Goal: Task Accomplishment & Management: Use online tool/utility

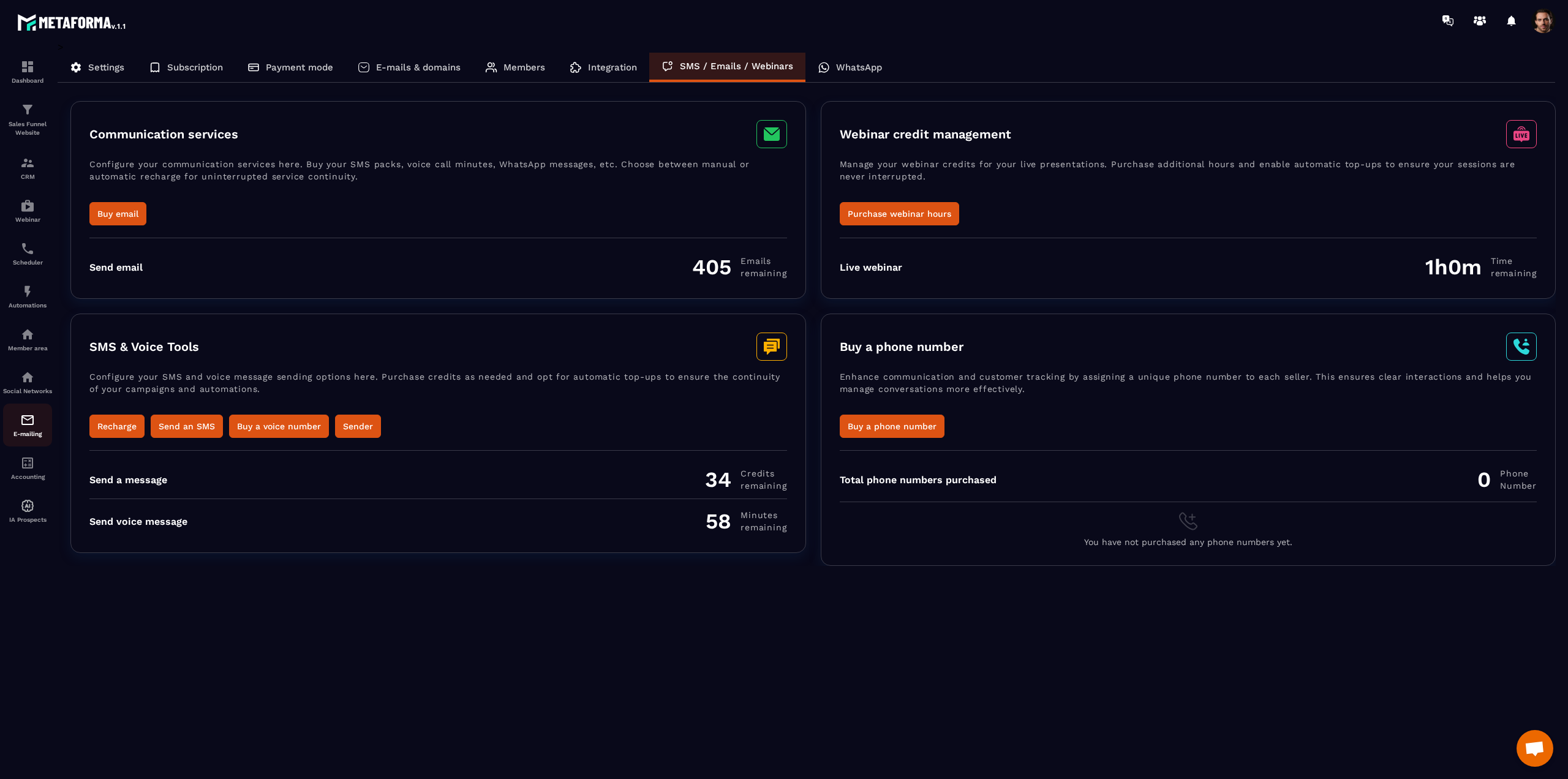
click at [21, 427] on img at bounding box center [28, 420] width 15 height 15
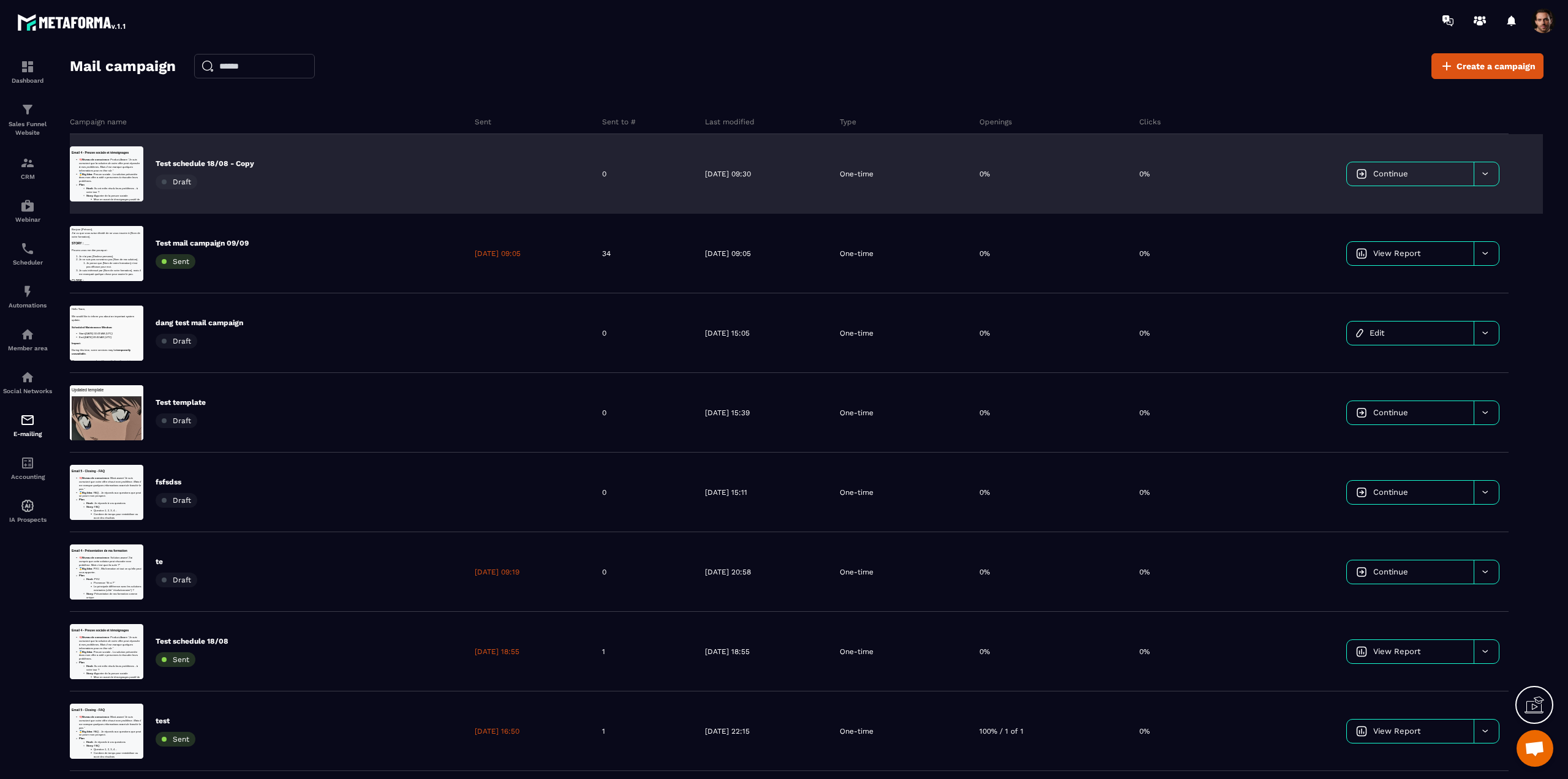
click at [465, 180] on div at bounding box center [529, 174] width 128 height 79
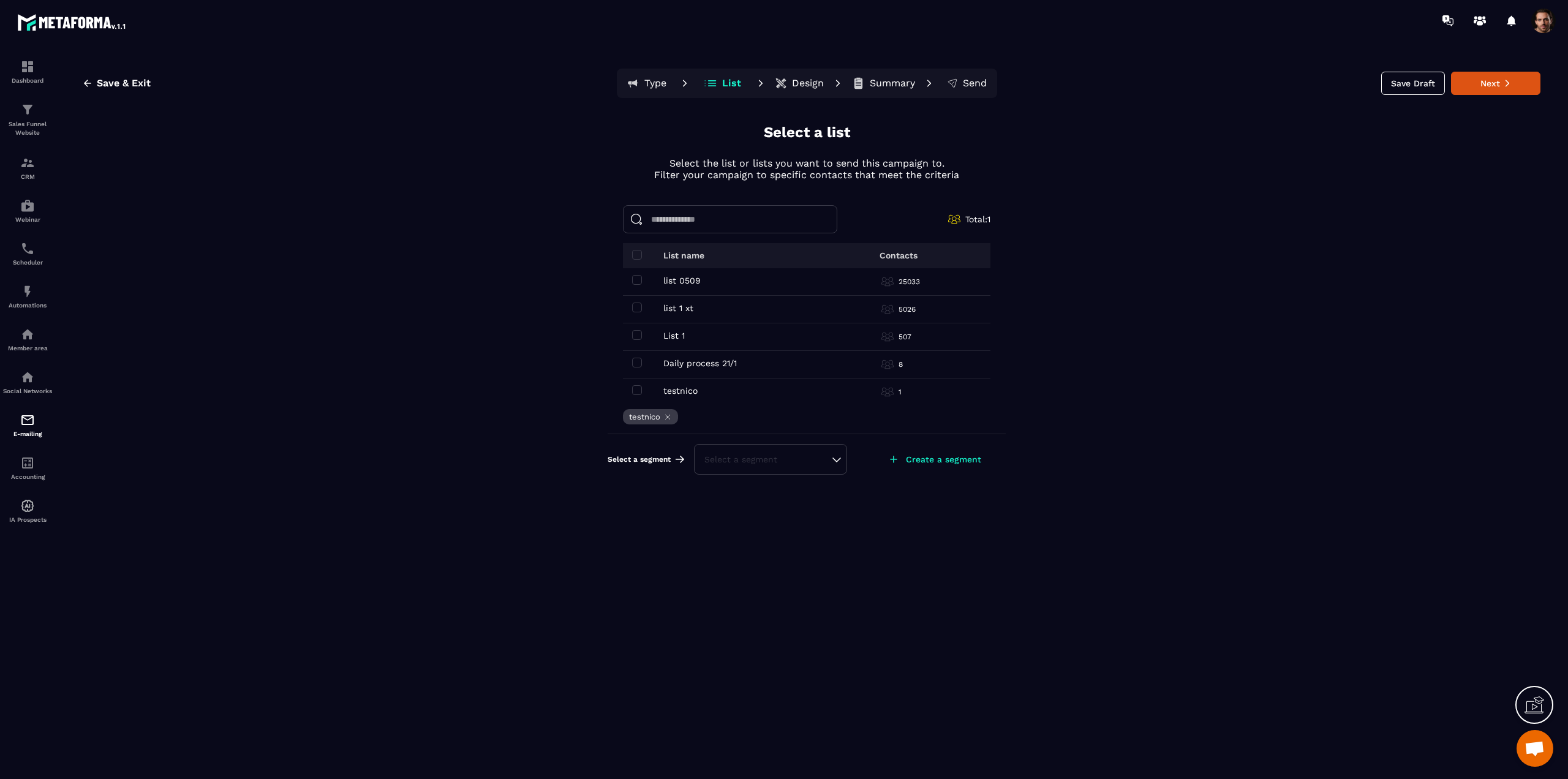
click at [665, 416] on icon at bounding box center [667, 417] width 8 height 8
click at [639, 277] on span at bounding box center [637, 280] width 10 height 10
click at [634, 336] on span at bounding box center [637, 335] width 10 height 10
click at [783, 456] on div "Select a segment" at bounding box center [770, 459] width 132 height 13
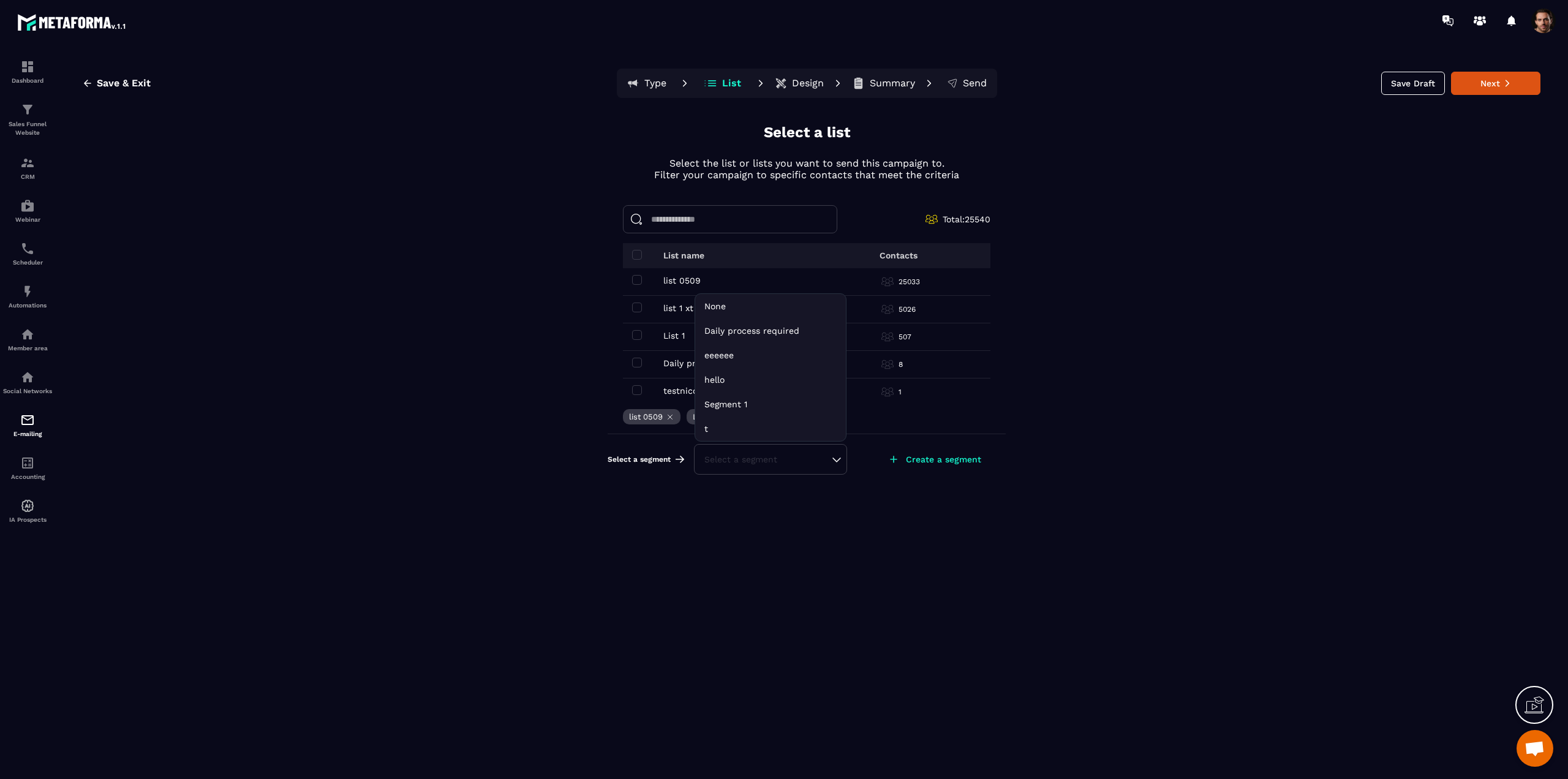
click at [937, 458] on p "Create a segment" at bounding box center [943, 459] width 75 height 10
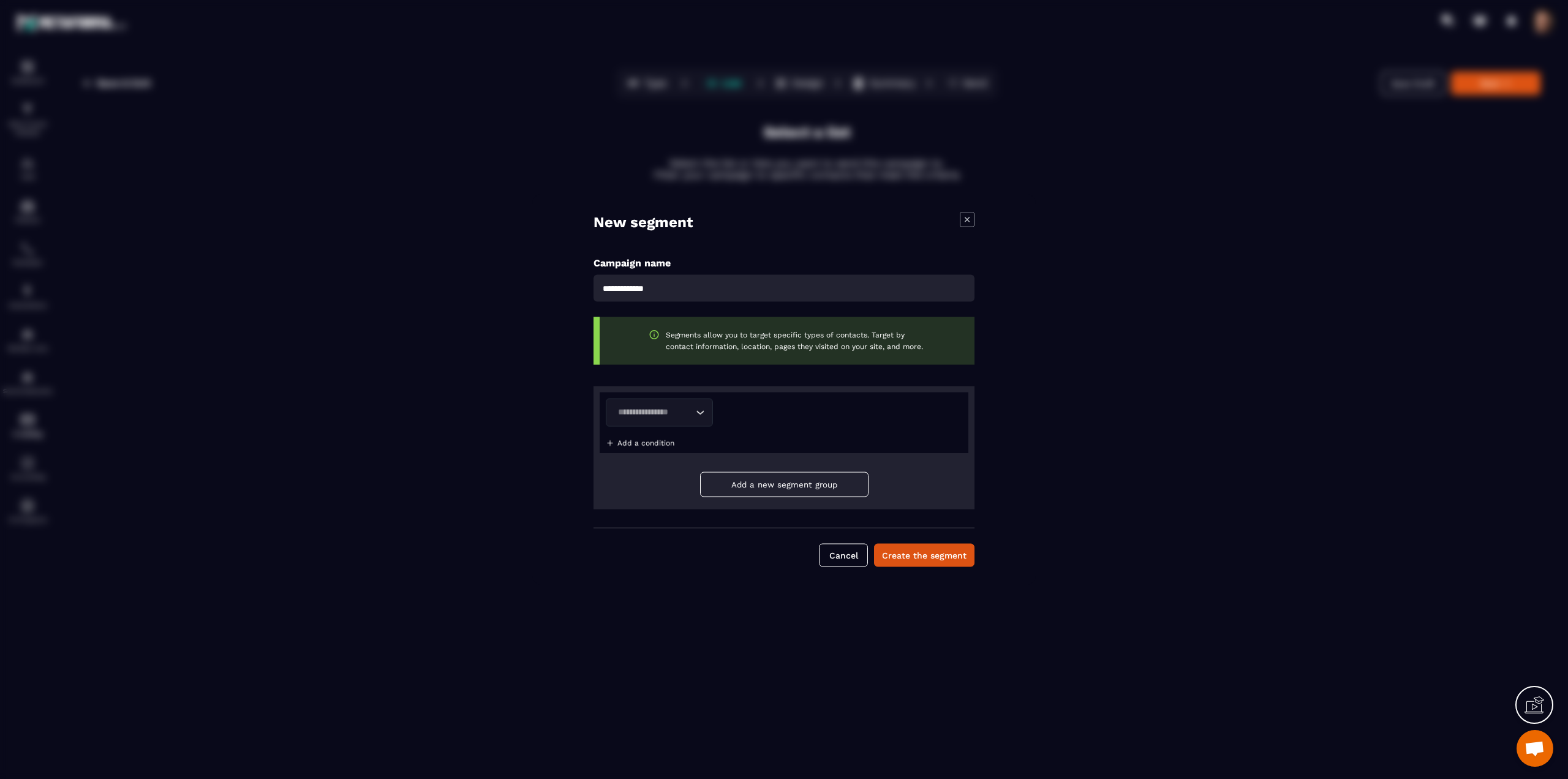
click at [665, 297] on input "Modal window" at bounding box center [784, 288] width 381 height 27
type input "*****"
click at [656, 412] on input "Search for option" at bounding box center [653, 412] width 79 height 13
click at [645, 441] on p "Tag" at bounding box center [660, 442] width 82 height 13
click at [736, 406] on input "Search for option" at bounding box center [766, 412] width 79 height 13
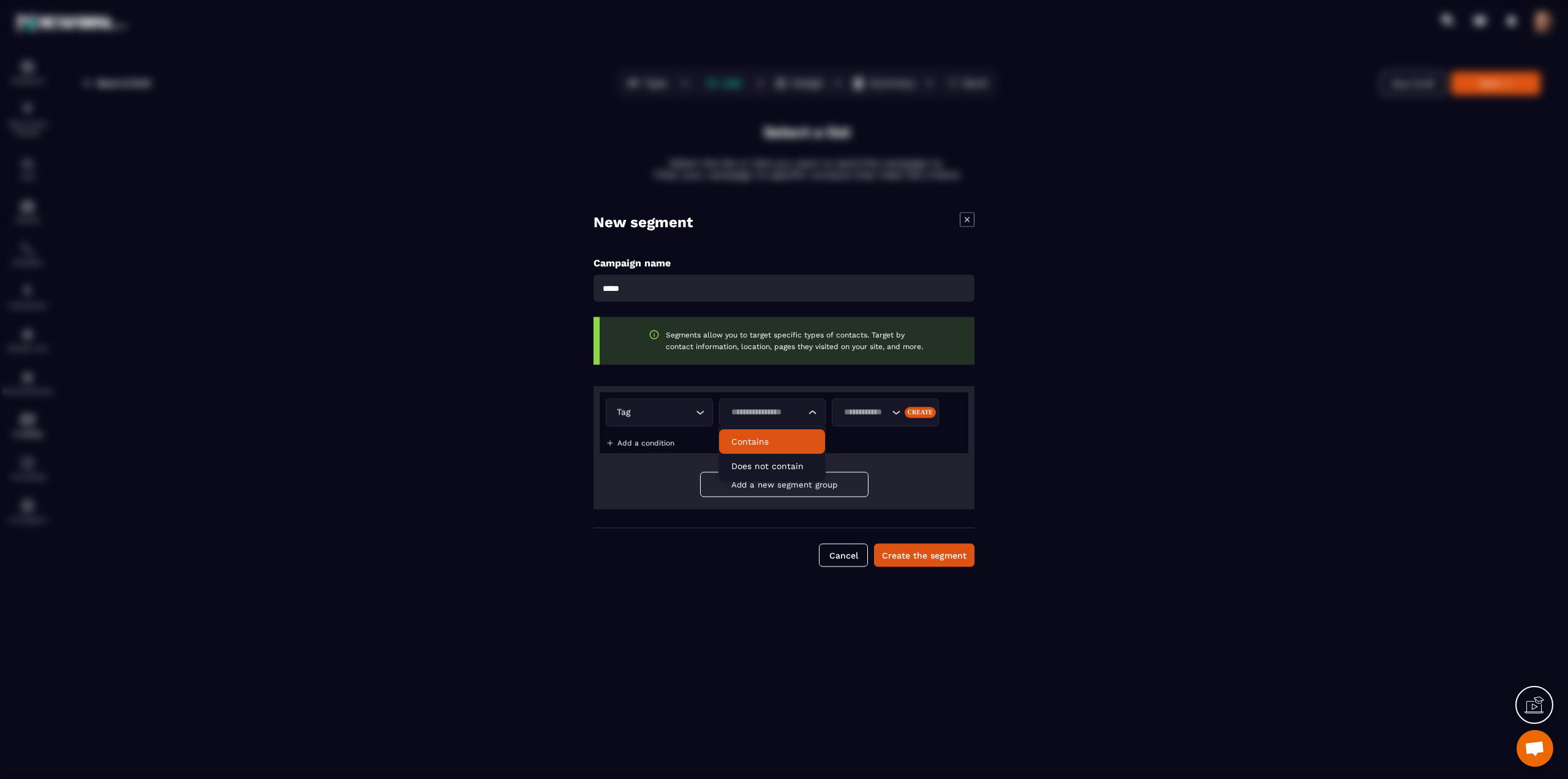
click at [747, 447] on p "Contains" at bounding box center [772, 442] width 82 height 13
click at [867, 408] on input "Search for option" at bounding box center [864, 412] width 49 height 13
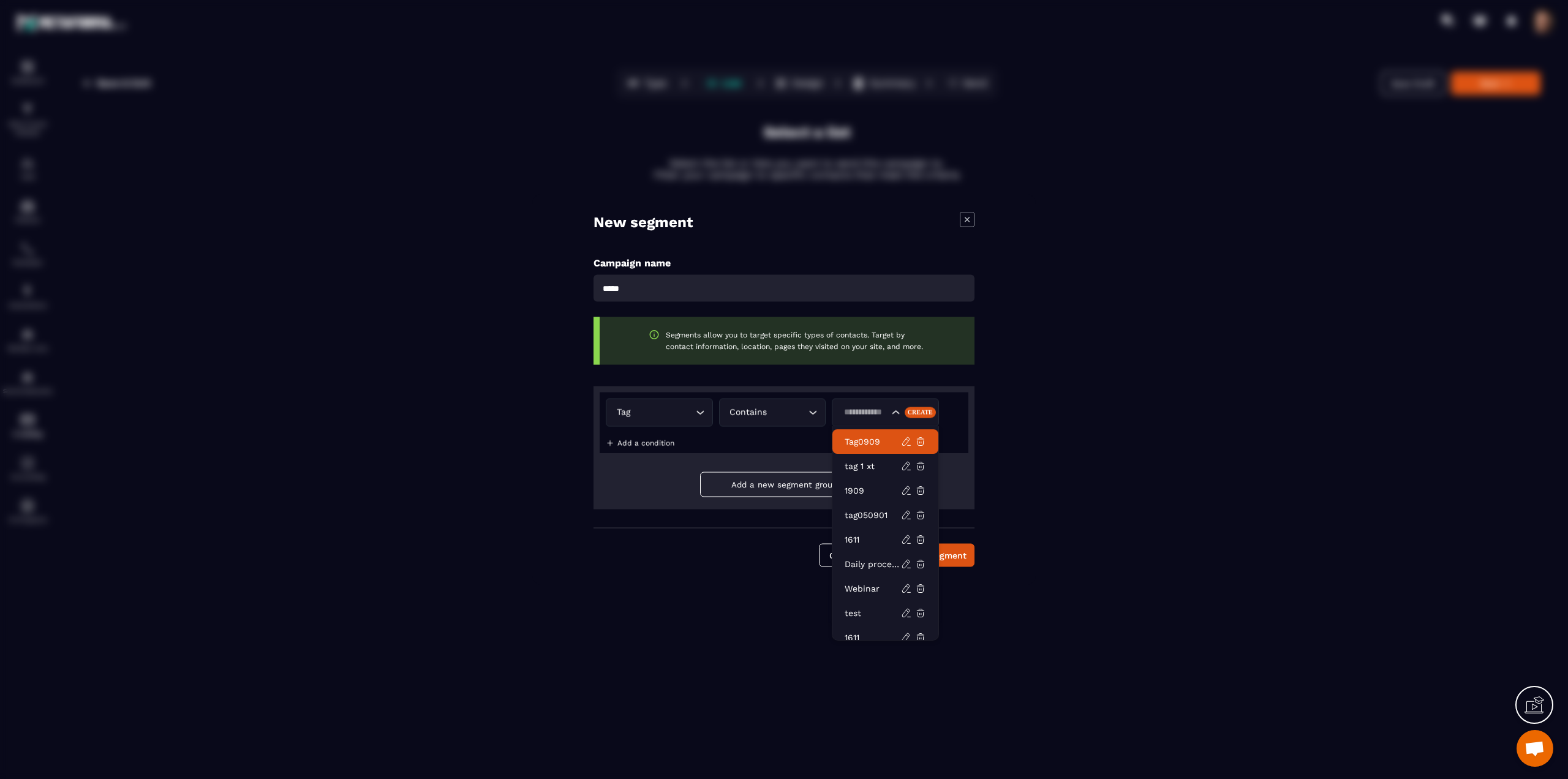
click at [878, 448] on li "Tag0909" at bounding box center [885, 441] width 106 height 24
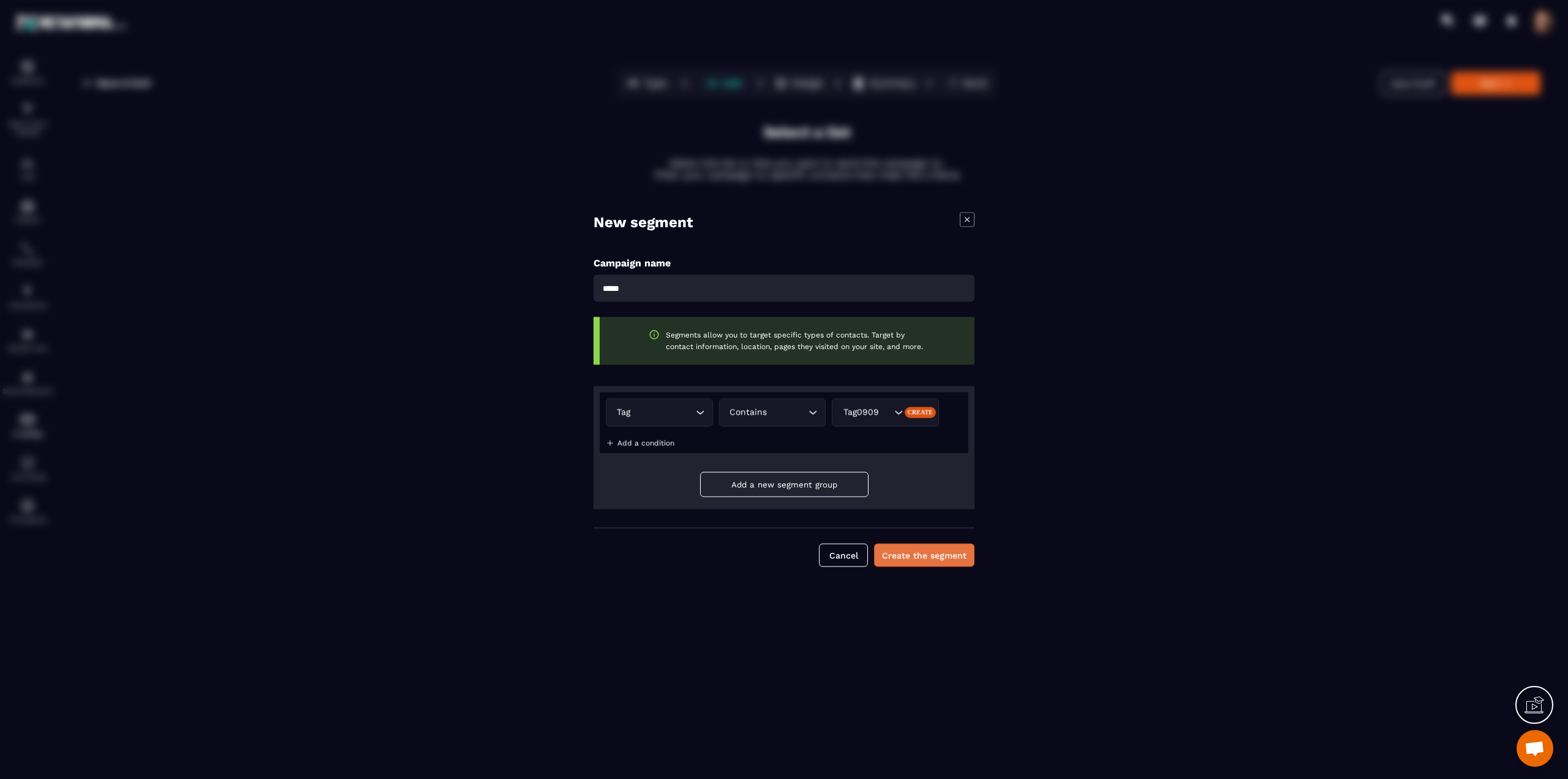
click at [915, 554] on button "Create the segment" at bounding box center [924, 555] width 100 height 23
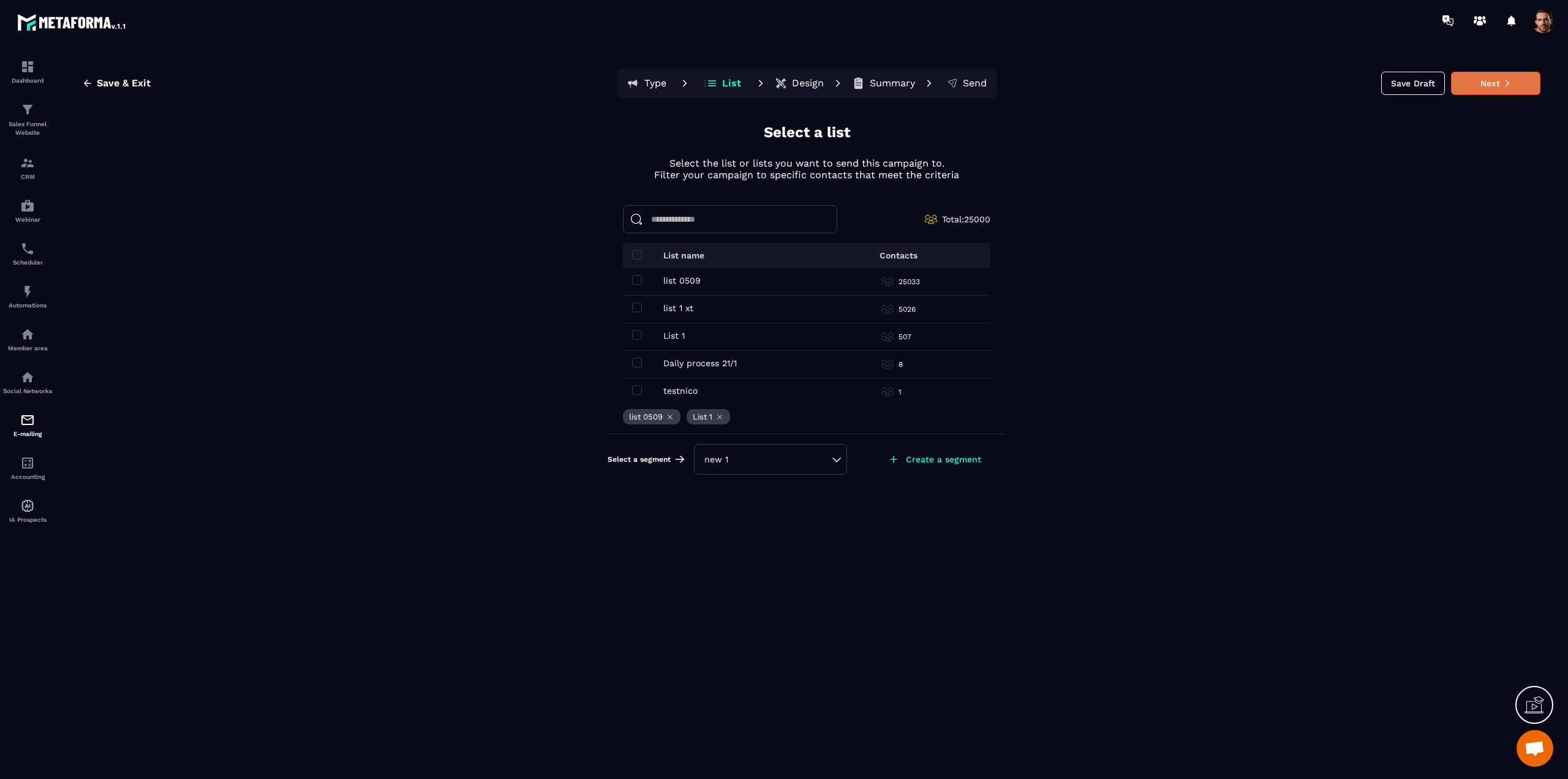
click at [1495, 79] on button "Next" at bounding box center [1495, 83] width 89 height 23
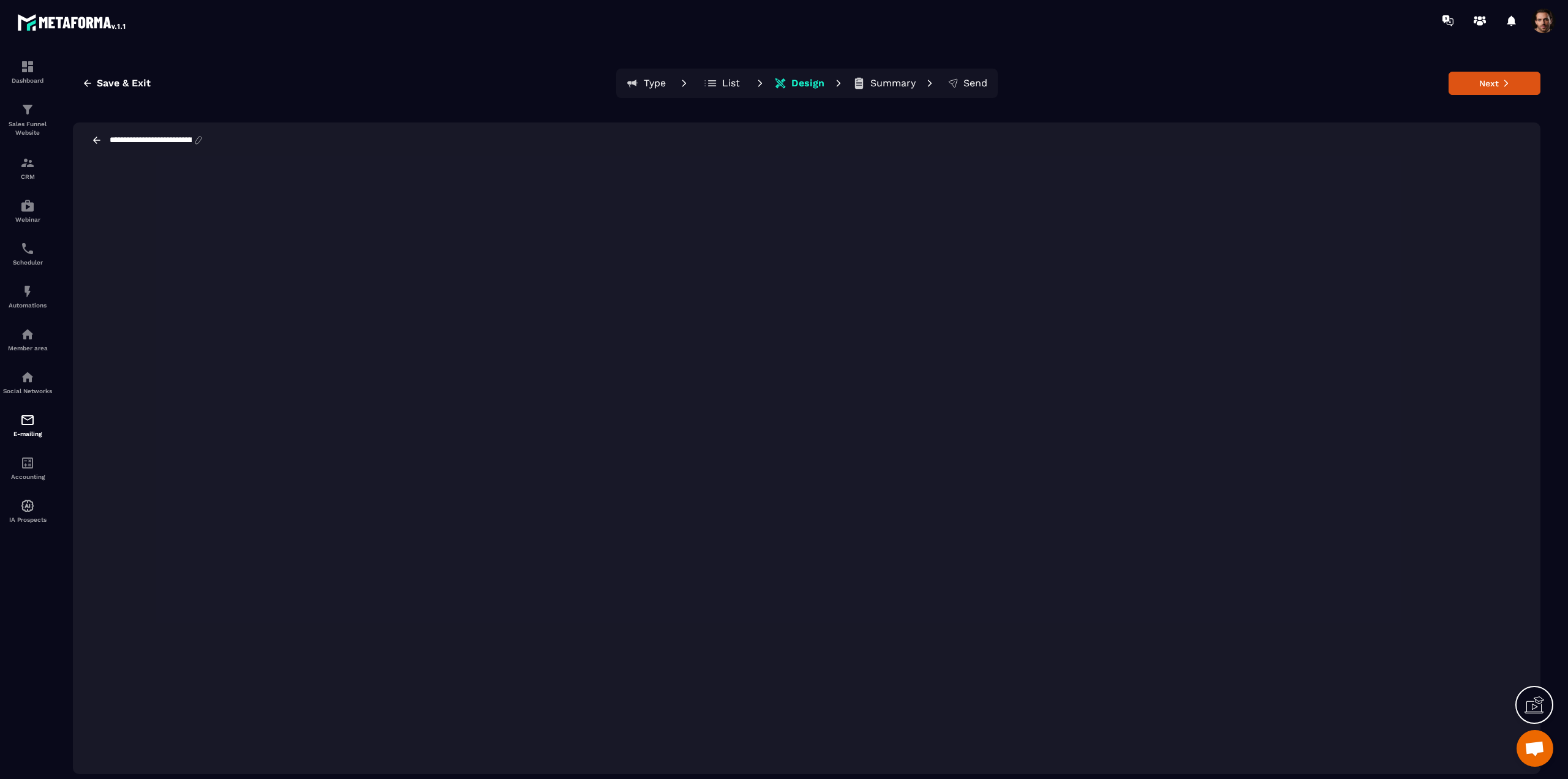
click at [193, 139] on input "**********" at bounding box center [150, 140] width 84 height 10
click at [1481, 82] on button "Next" at bounding box center [1495, 83] width 92 height 23
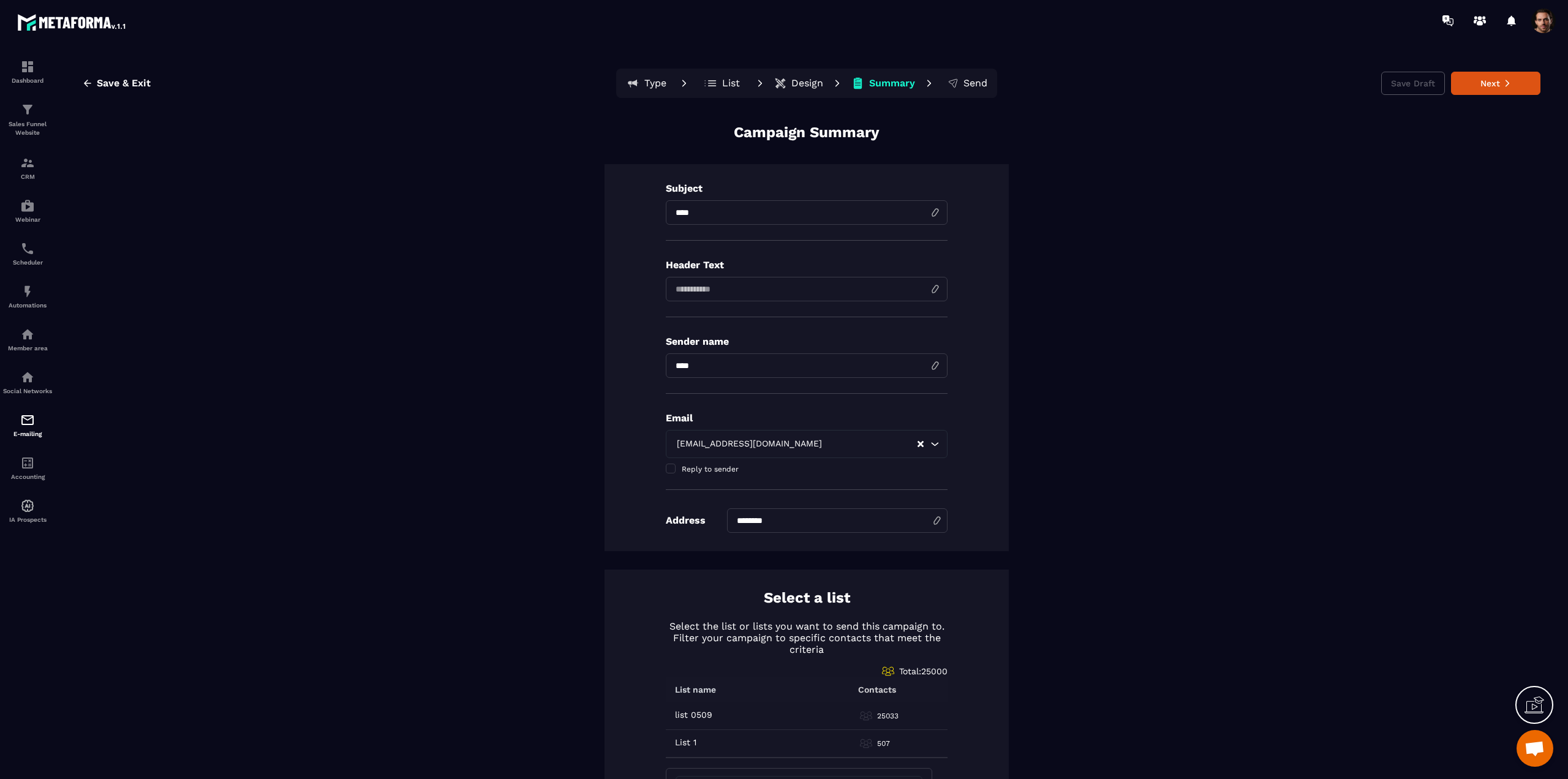
click at [737, 445] on div "[EMAIL_ADDRESS][DOMAIN_NAME]" at bounding box center [794, 444] width 245 height 13
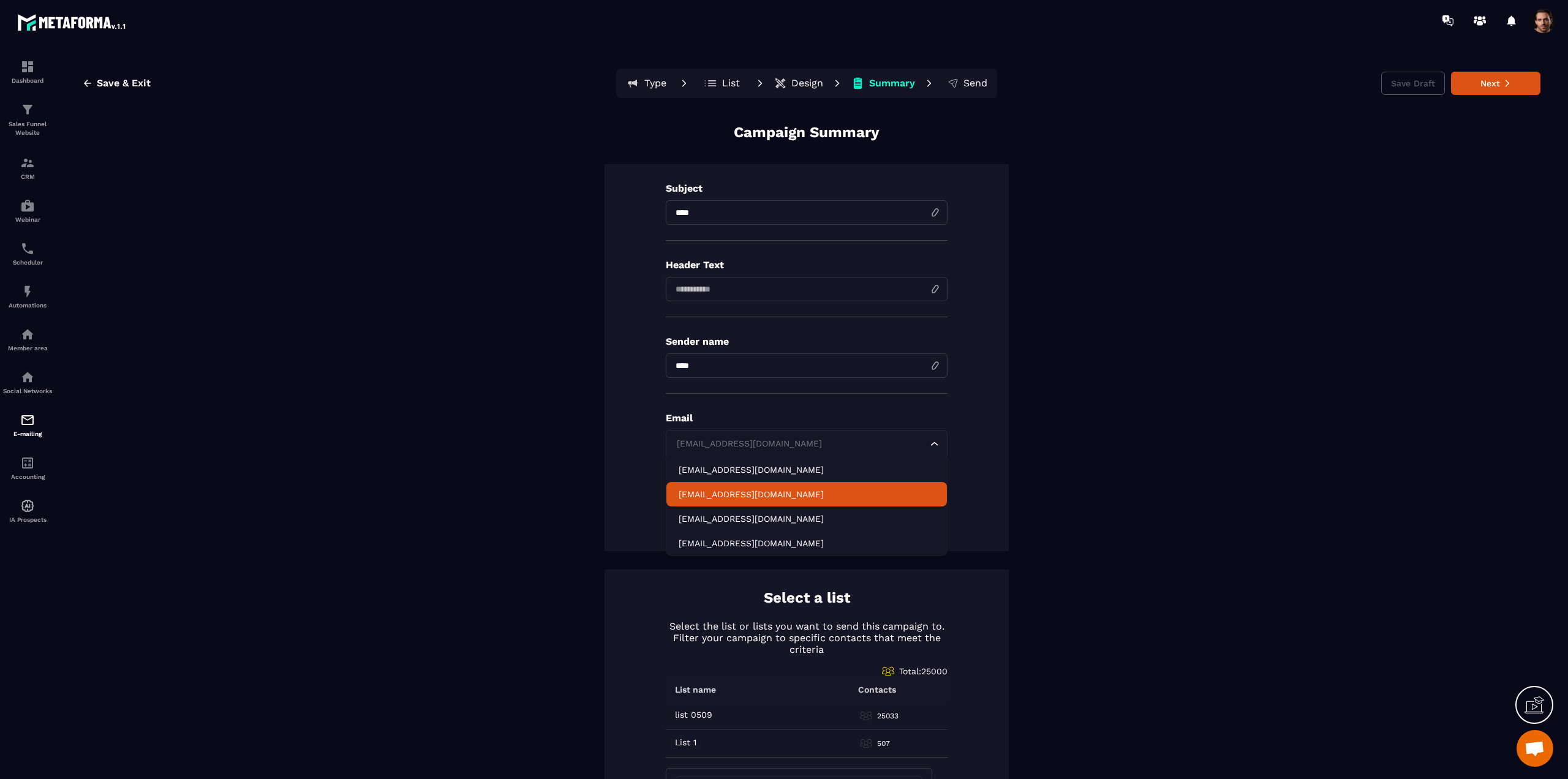
click at [634, 474] on div "Subject **** Header Text Sender name Email [EMAIL_ADDRESS][DOMAIN_NAME] Loading…" at bounding box center [807, 358] width 404 height 387
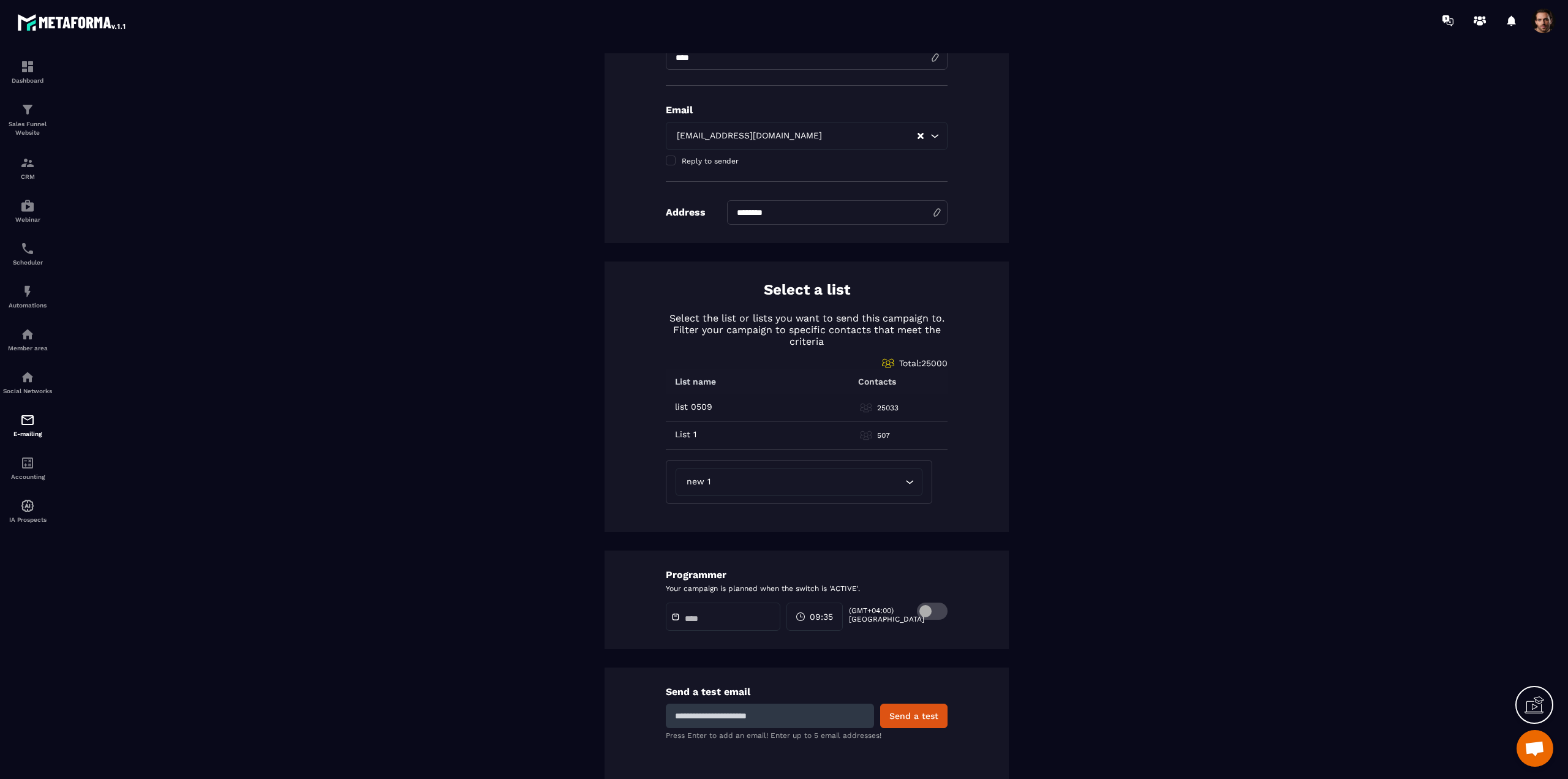
scroll to position [313, 0]
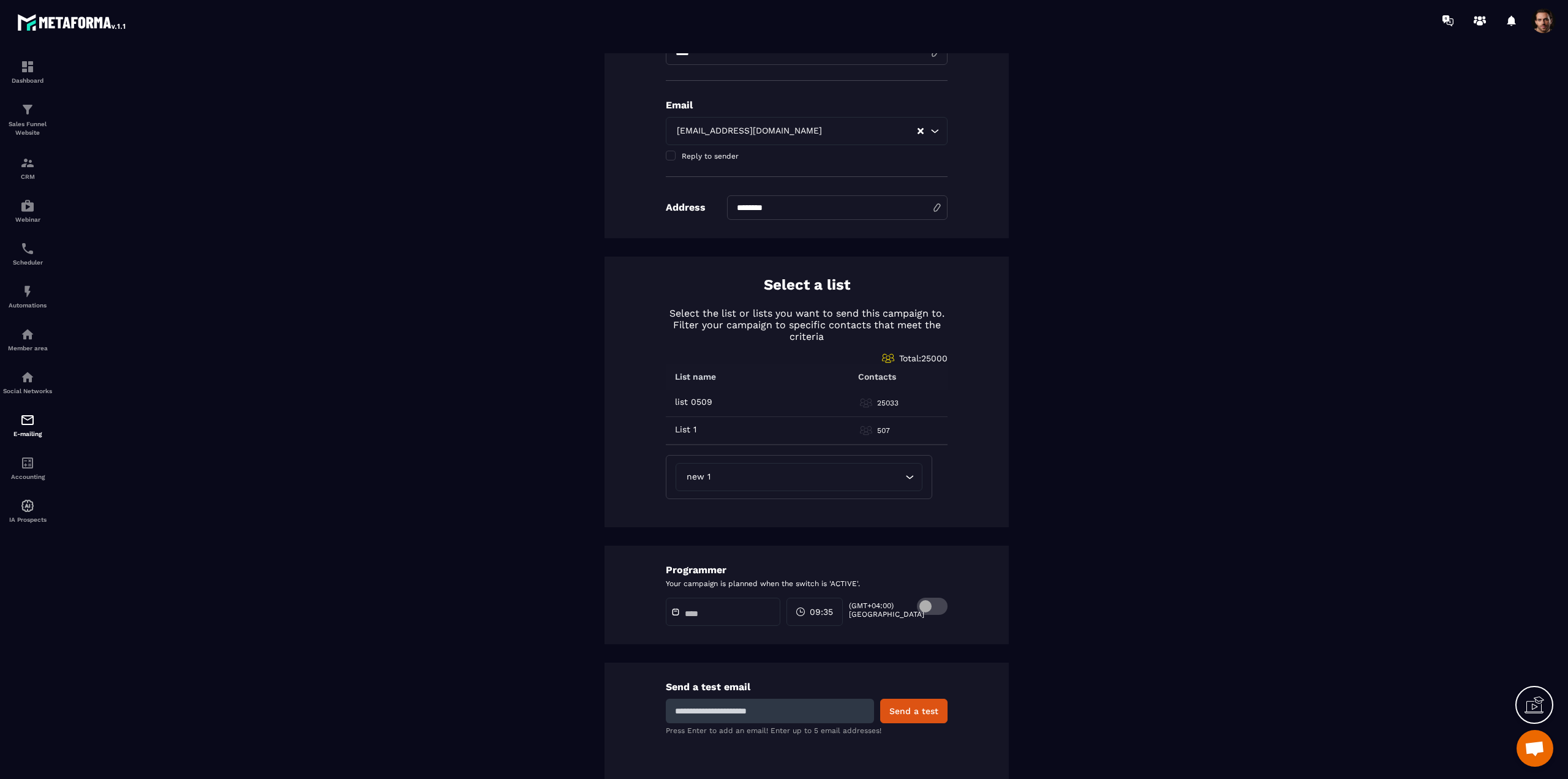
click at [927, 605] on span at bounding box center [932, 606] width 31 height 18
click at [724, 617] on input "text" at bounding box center [727, 614] width 86 height 9
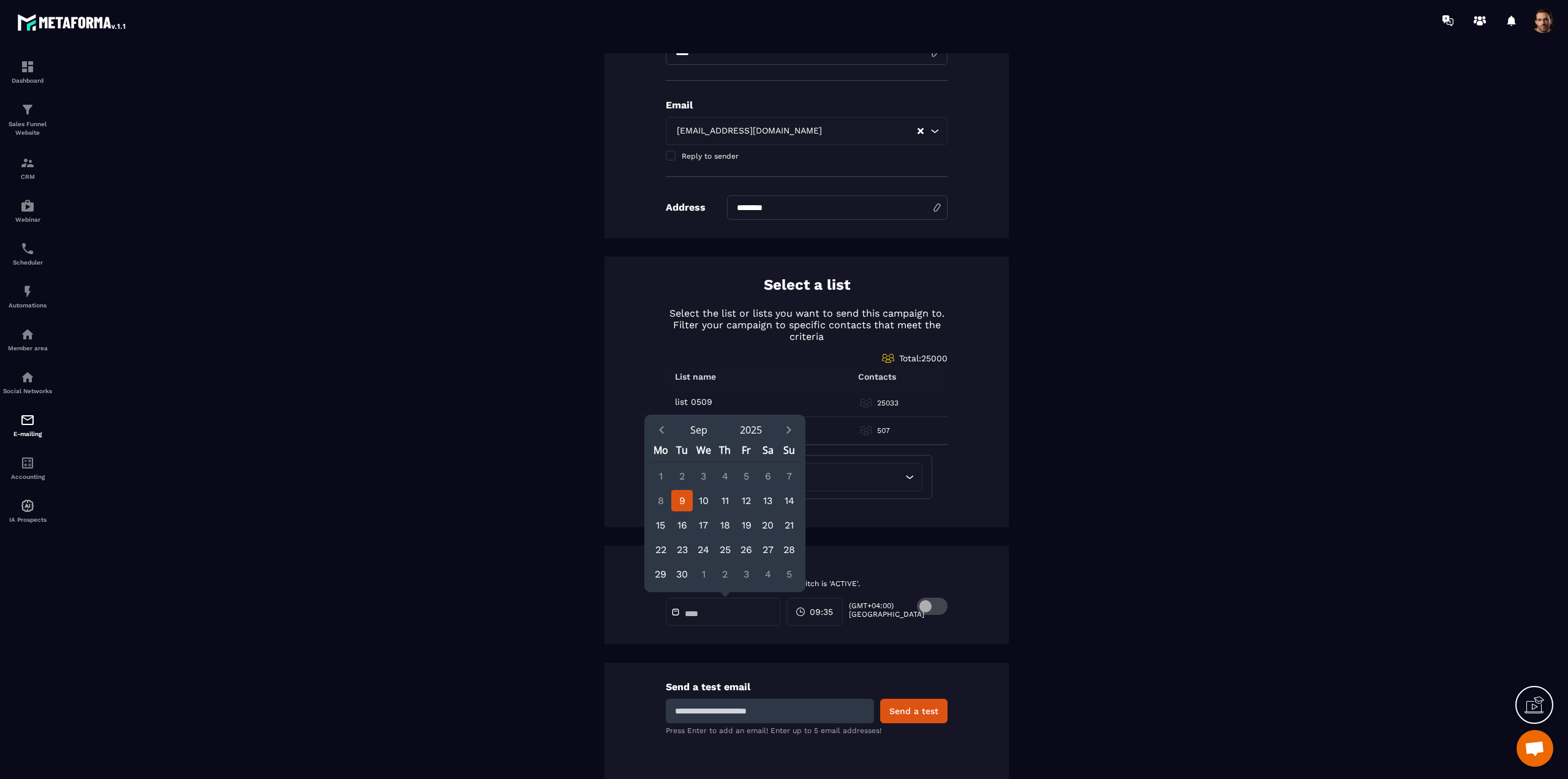
click at [676, 498] on div "9" at bounding box center [682, 501] width 22 height 22
type input "**********"
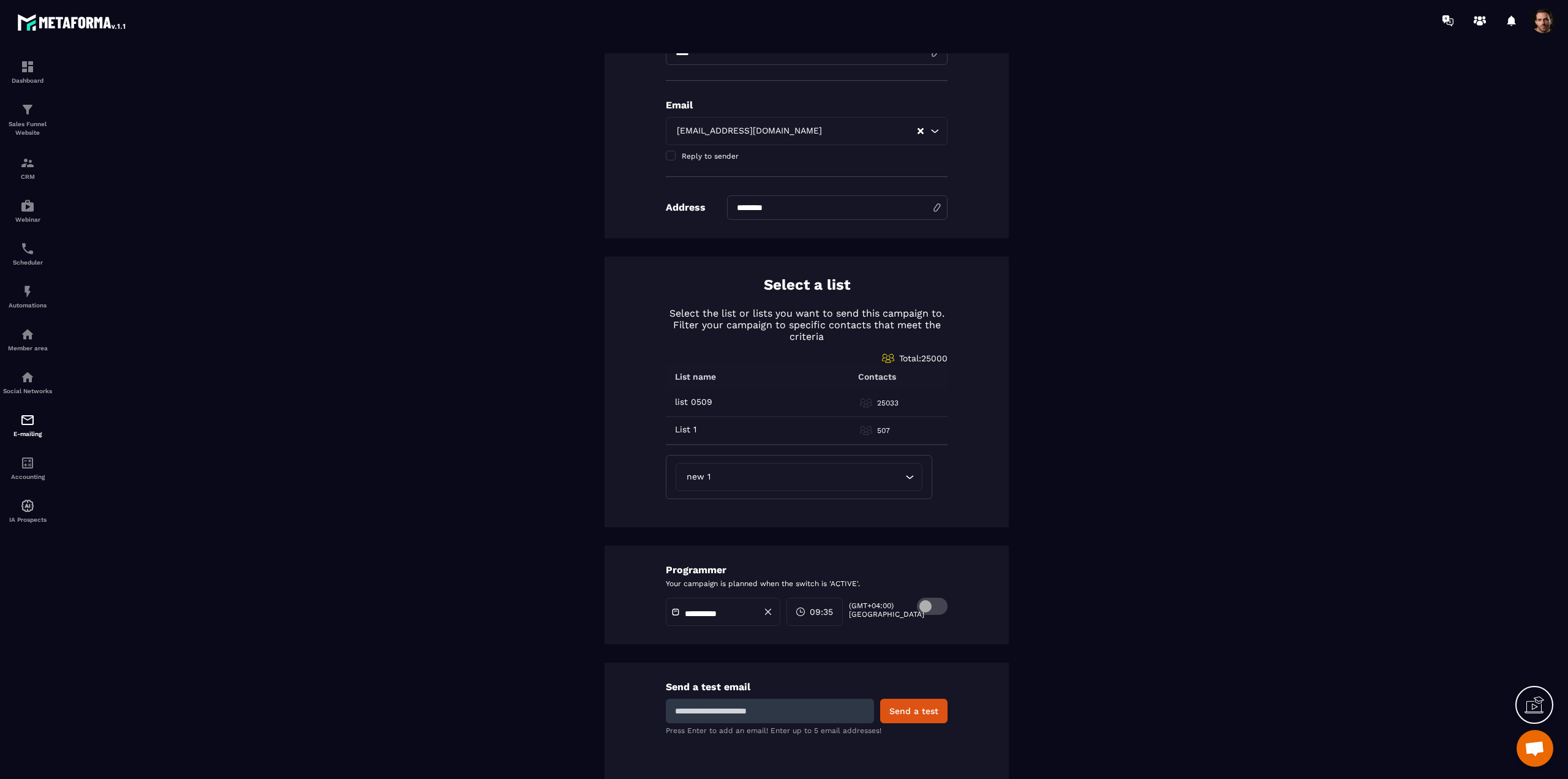
click at [822, 618] on div "09:35" at bounding box center [814, 612] width 56 height 28
click at [780, 732] on div "6 (6 AM)" at bounding box center [792, 732] width 61 height 16
click at [844, 708] on div "43" at bounding box center [852, 710] width 61 height 16
click at [893, 556] on div "**********" at bounding box center [807, 595] width 404 height 99
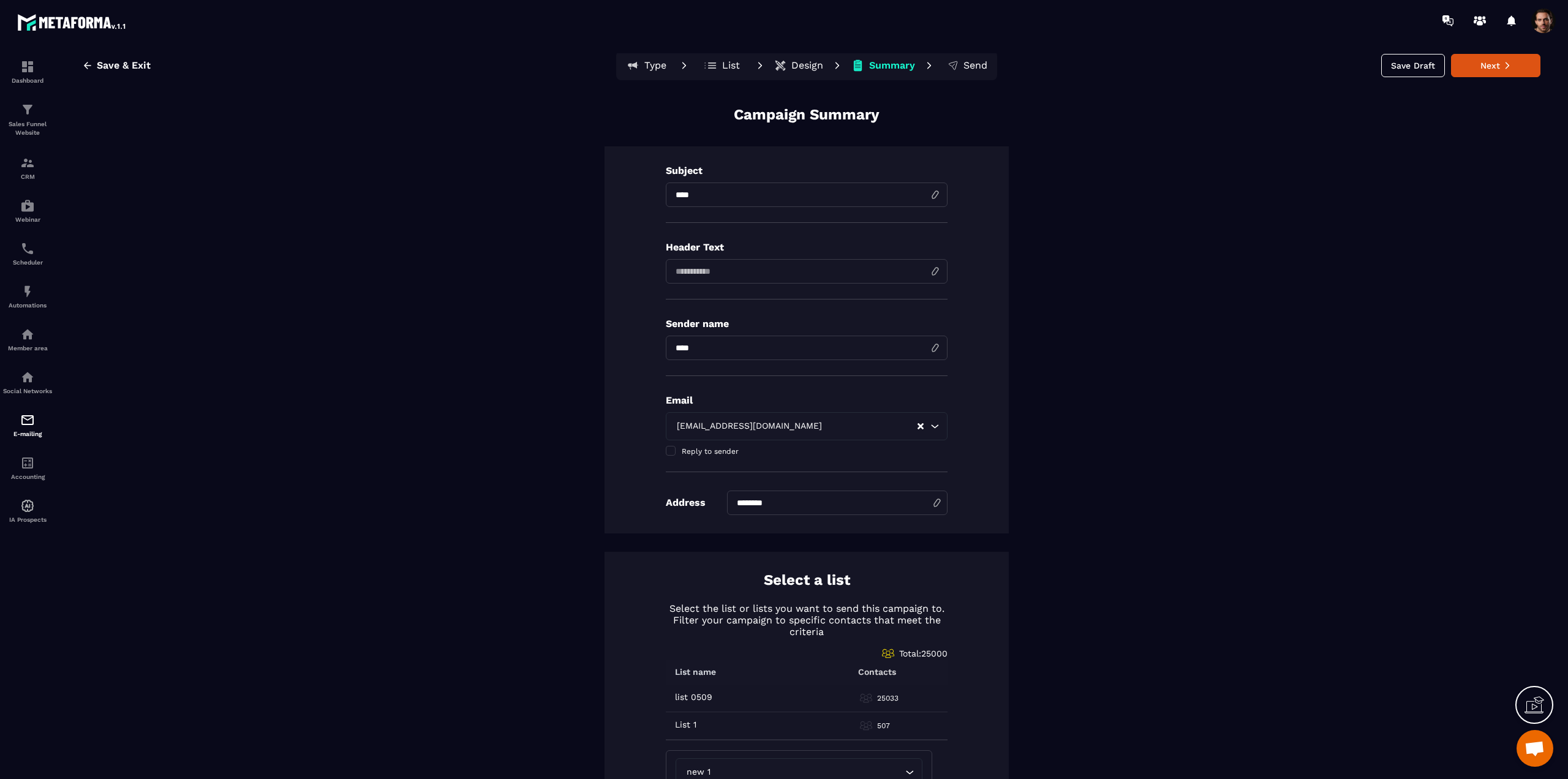
scroll to position [0, 0]
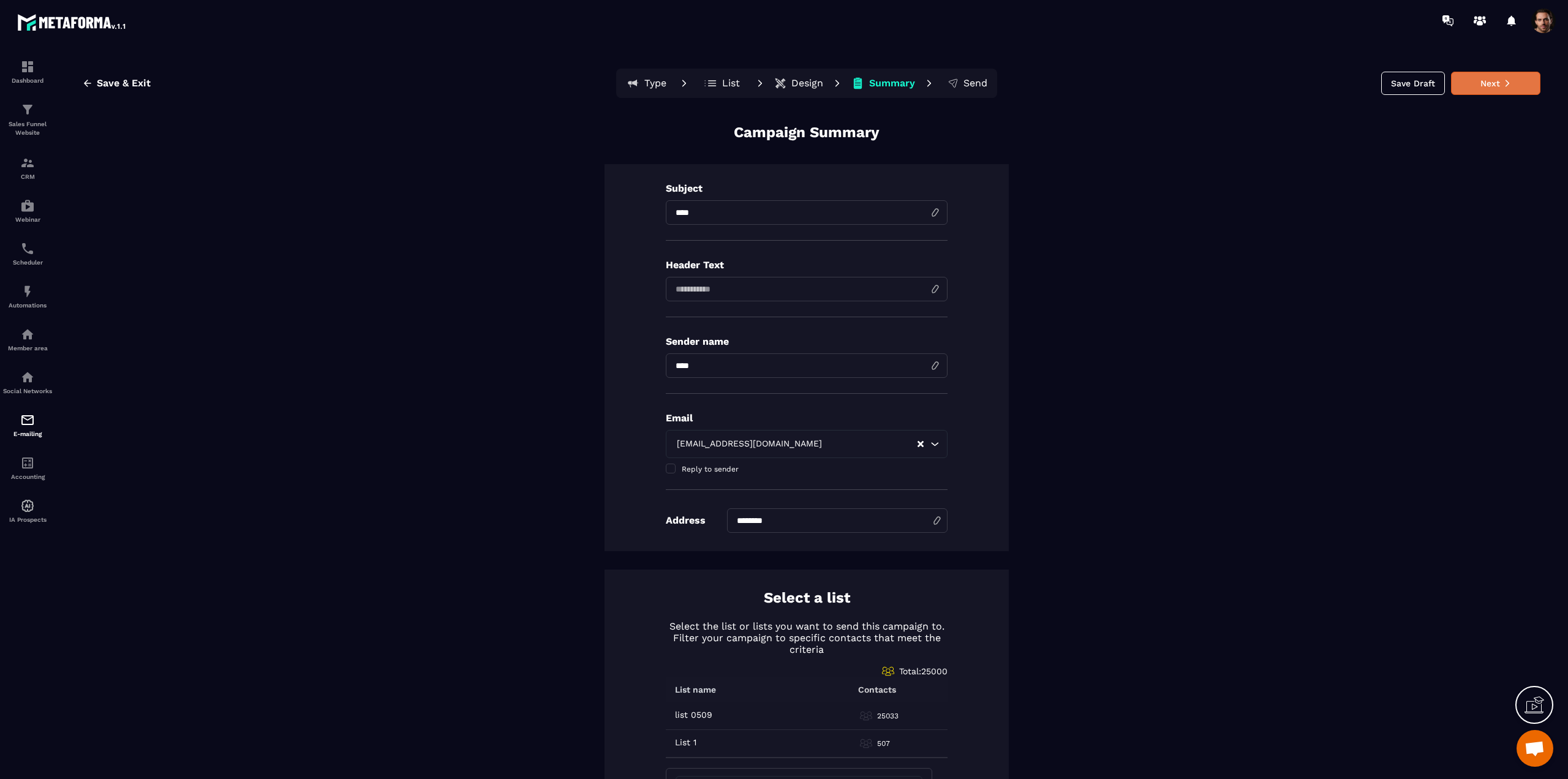
click at [1458, 81] on button "Next" at bounding box center [1495, 83] width 89 height 23
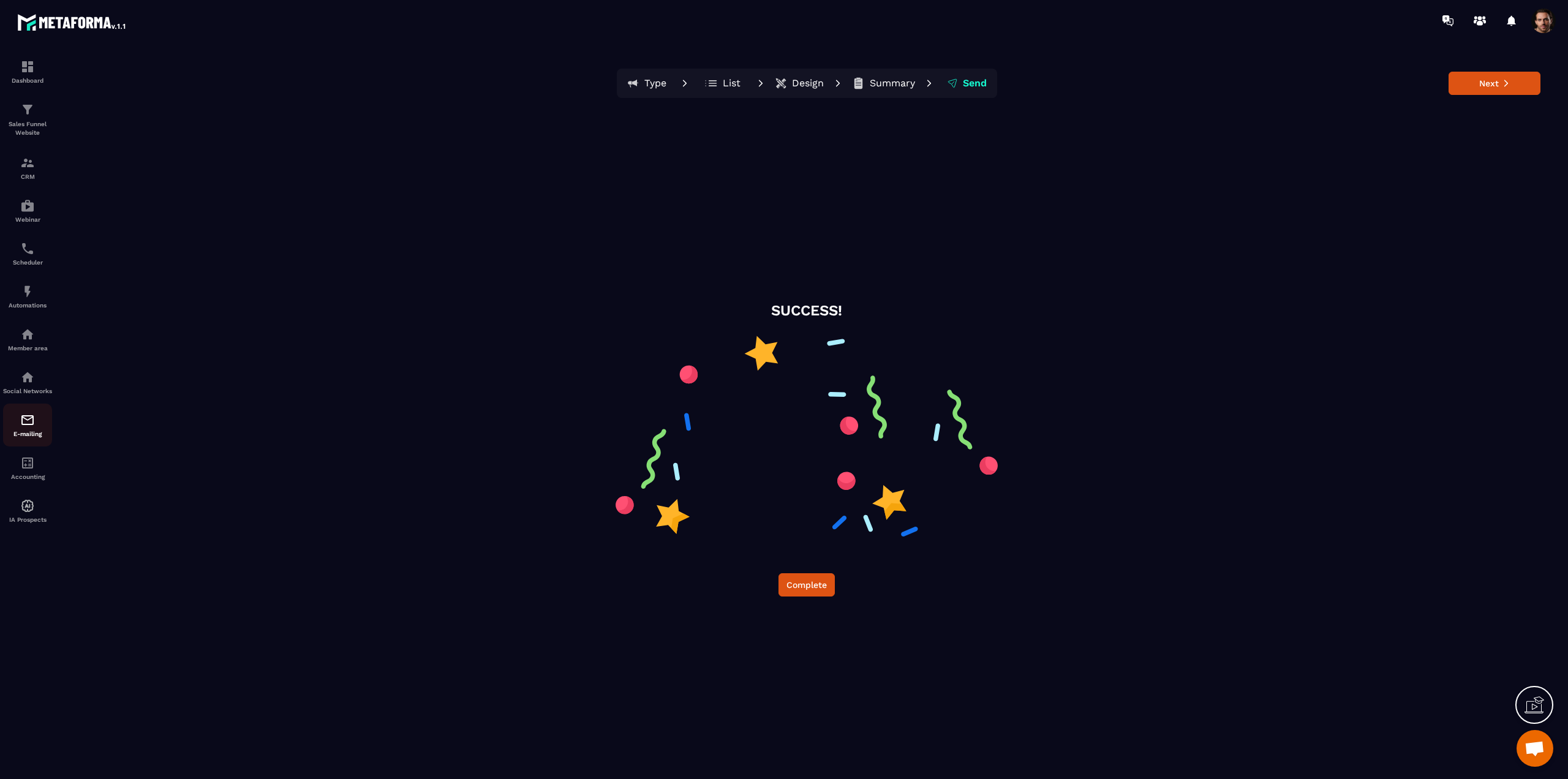
click at [36, 429] on div "E-mailing" at bounding box center [28, 424] width 49 height 24
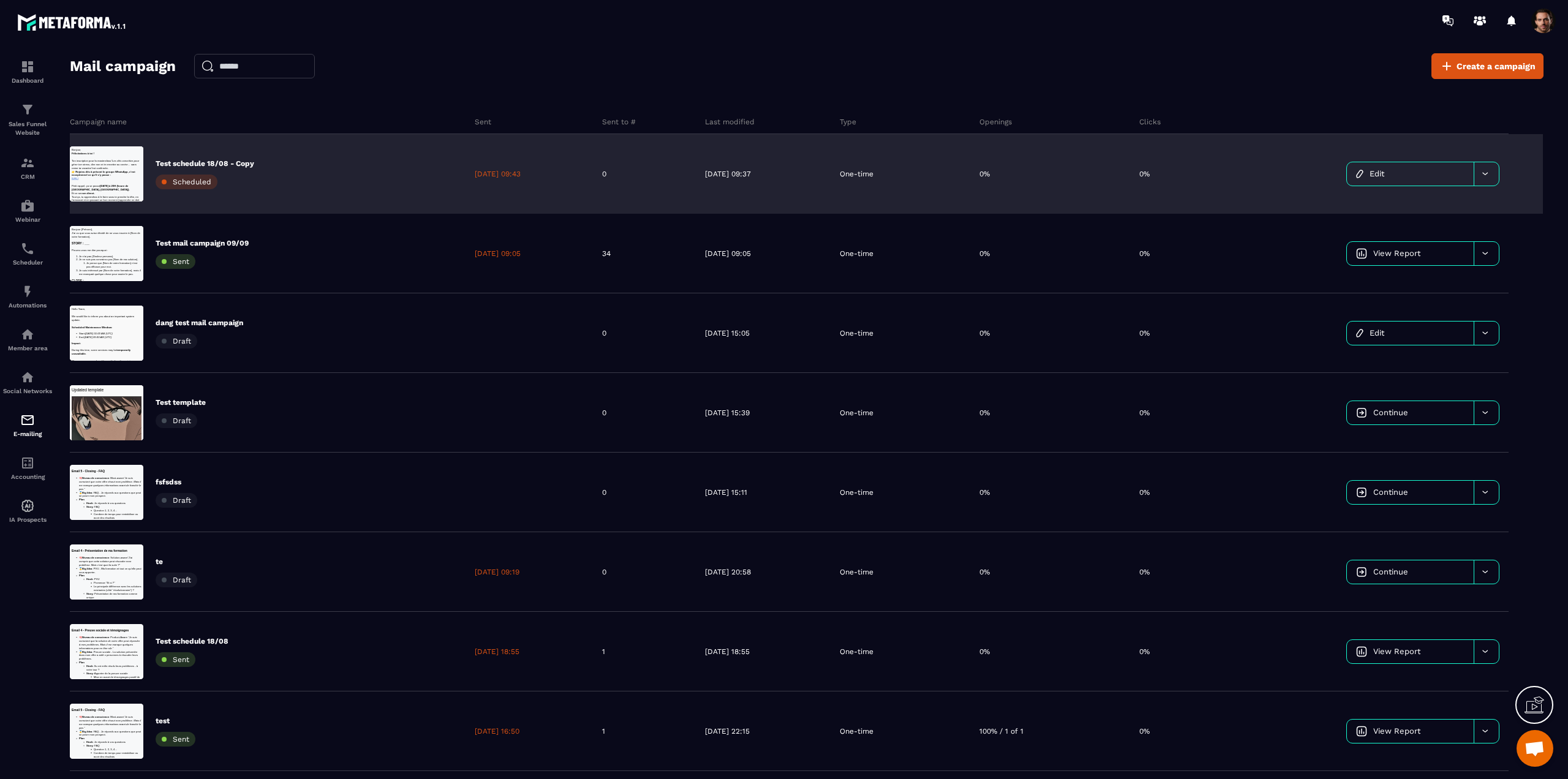
click at [383, 169] on div "Test schedule 18/08 - Copy Scheduled" at bounding box center [268, 174] width 396 height 79
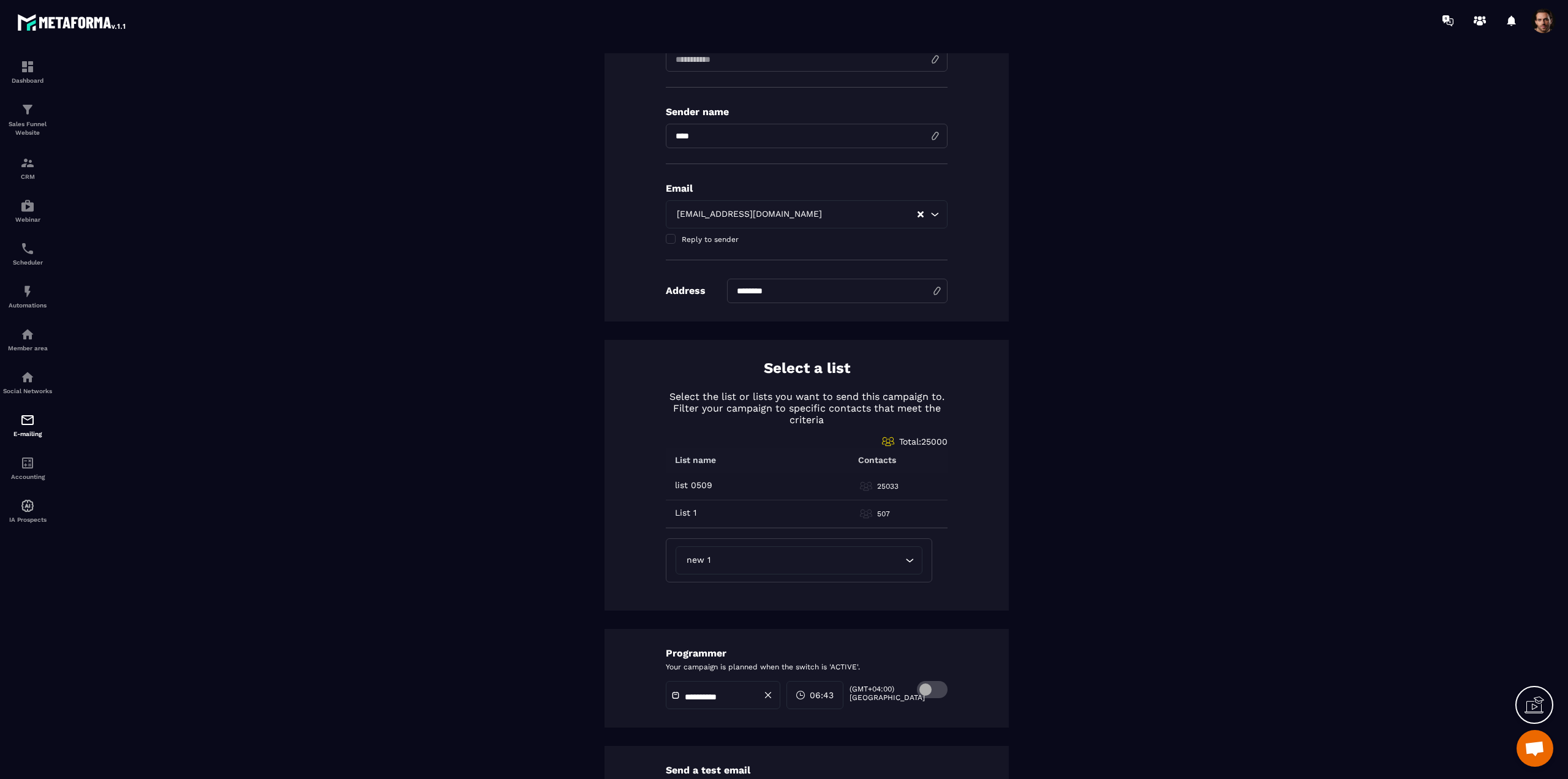
scroll to position [77, 0]
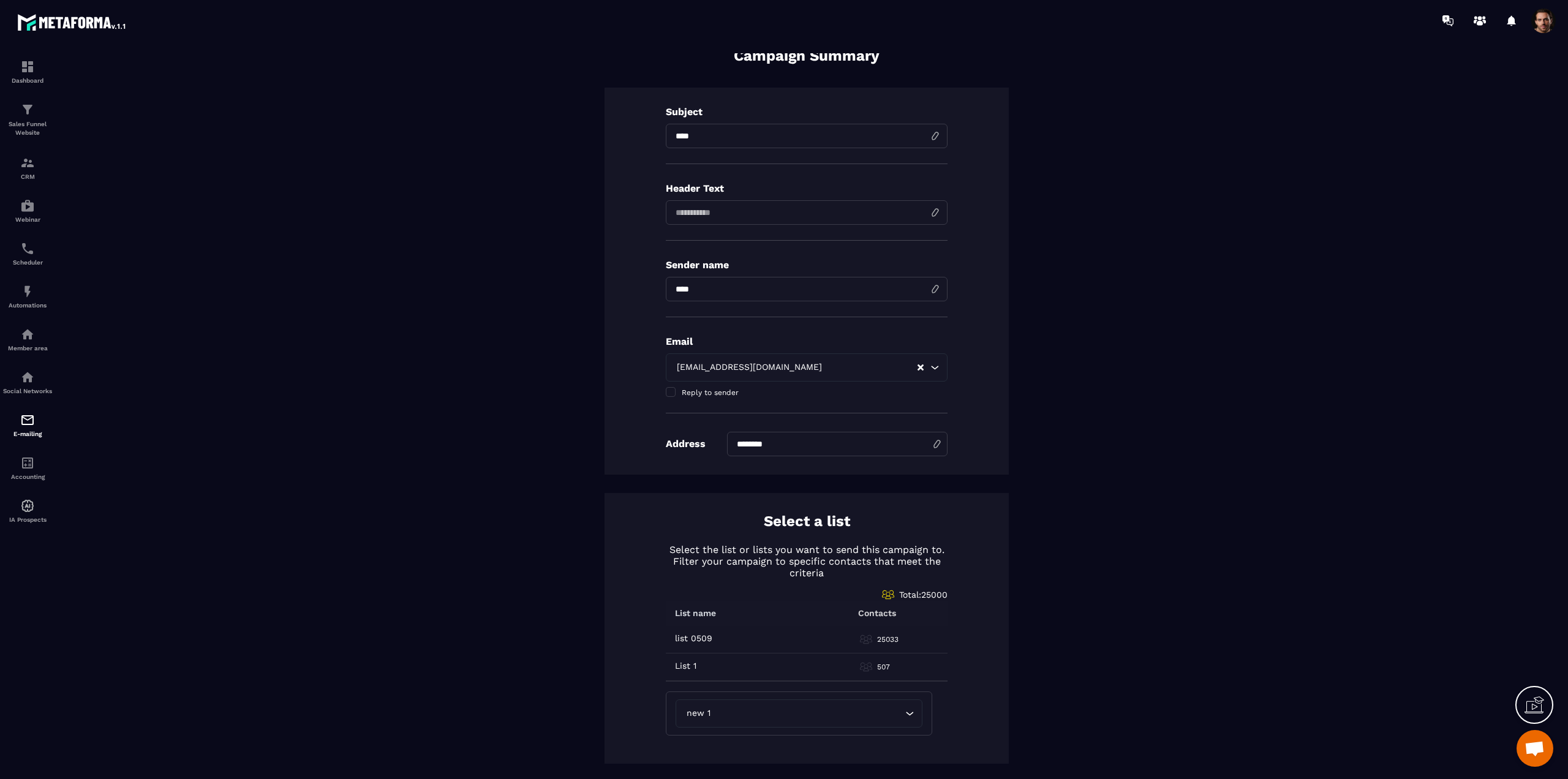
click at [1550, 27] on span at bounding box center [1543, 20] width 24 height 24
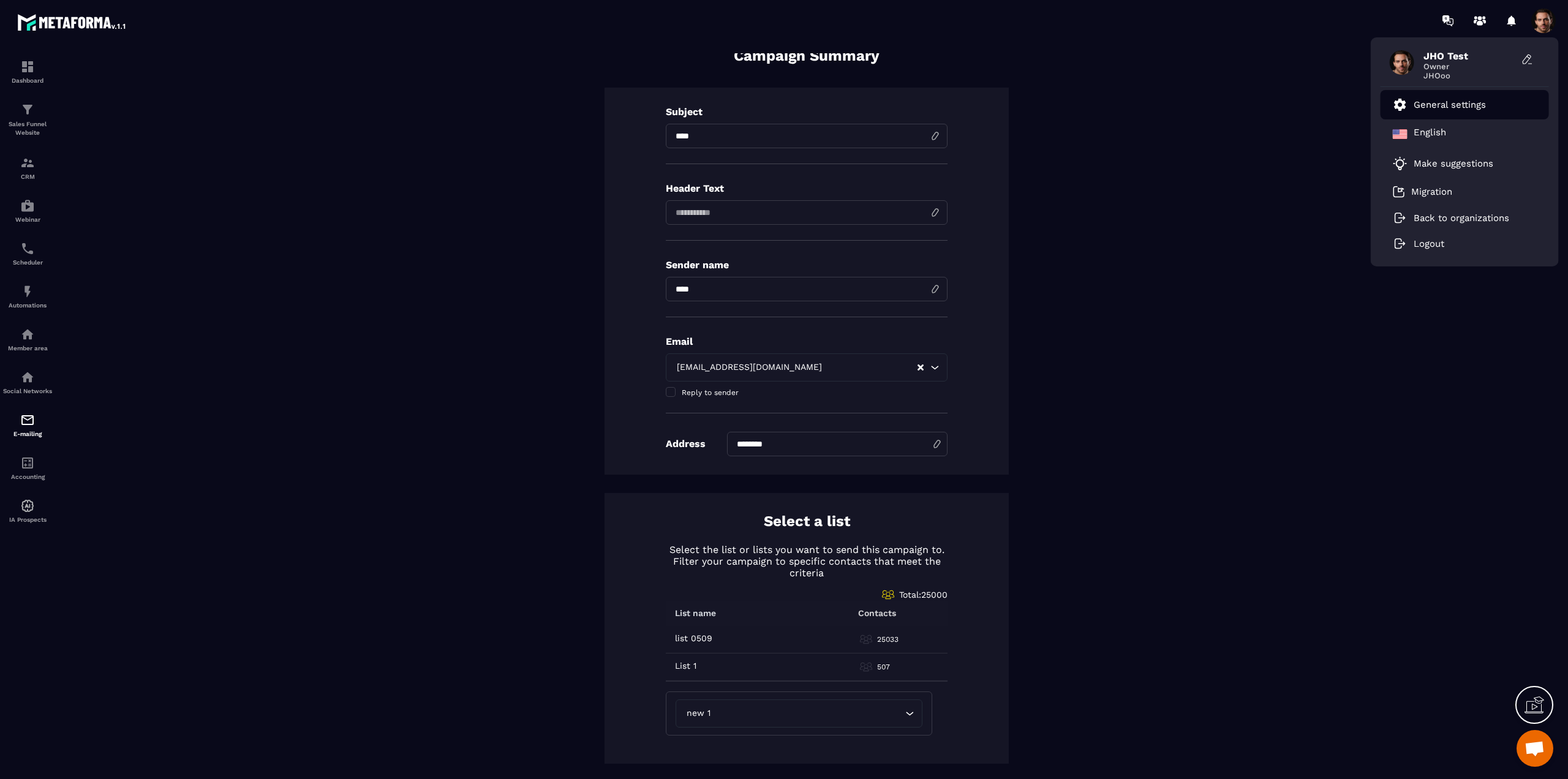
click at [1451, 102] on p "General settings" at bounding box center [1449, 104] width 73 height 11
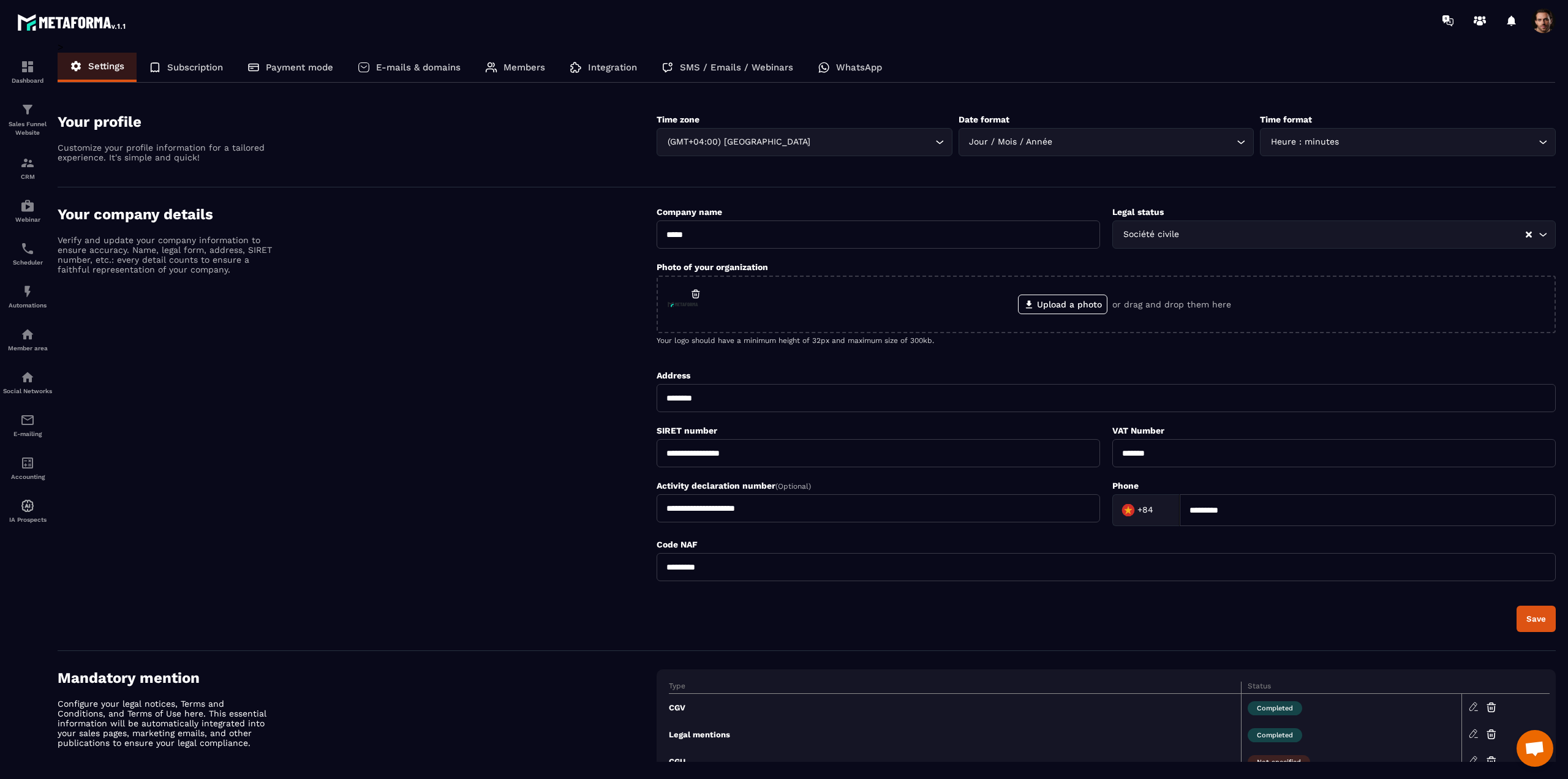
click at [692, 70] on p "SMS / Emails / Webinars" at bounding box center [736, 67] width 114 height 11
